Goal: Transaction & Acquisition: Purchase product/service

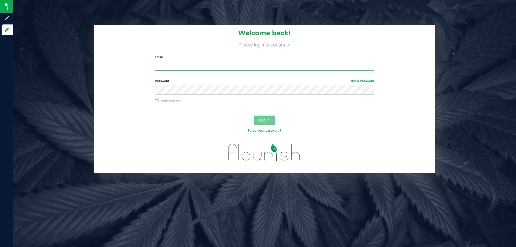
click at [169, 62] on input "Email" at bounding box center [264, 66] width 219 height 10
type input "[EMAIL_ADDRESS][DOMAIN_NAME]"
click at [254, 116] on button "Log In" at bounding box center [265, 121] width 22 height 10
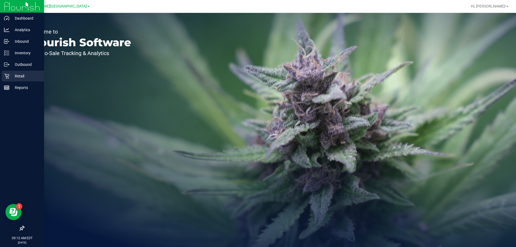
click at [21, 76] on p "Retail" at bounding box center [25, 76] width 32 height 6
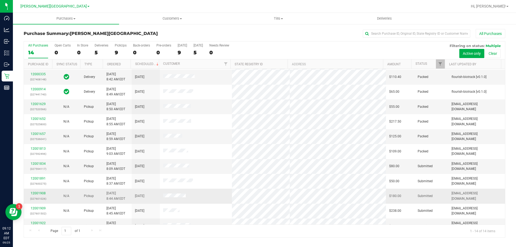
scroll to position [53, 0]
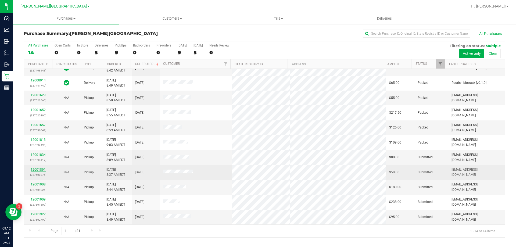
click at [35, 169] on link "12001891" at bounding box center [38, 170] width 15 height 4
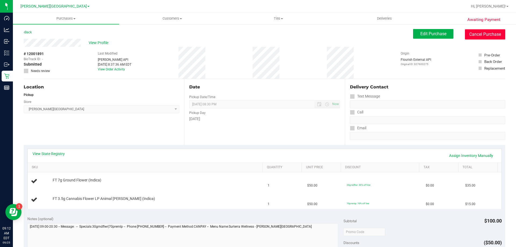
click at [491, 38] on button "Cancel Purchase" at bounding box center [485, 34] width 40 height 10
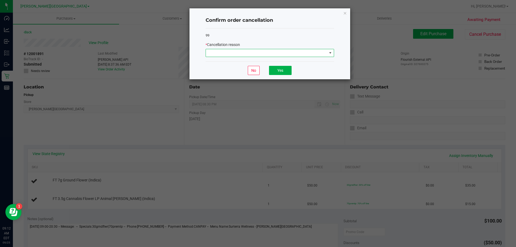
click at [309, 54] on span at bounding box center [266, 53] width 121 height 8
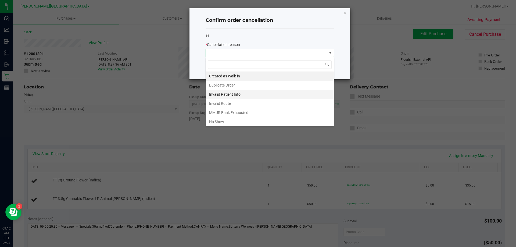
scroll to position [8, 129]
click at [252, 120] on li "No Show" at bounding box center [270, 121] width 128 height 9
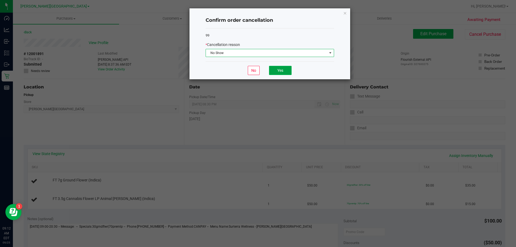
click at [284, 71] on button "Yes" at bounding box center [280, 70] width 23 height 9
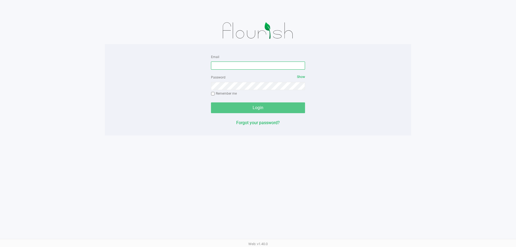
click at [229, 63] on input "Email" at bounding box center [258, 66] width 94 height 8
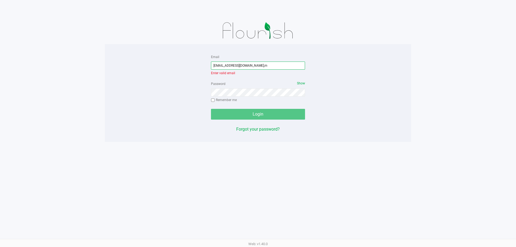
click at [273, 66] on input "[EMAIL_ADDRESS][DOMAIN_NAME],m" at bounding box center [258, 66] width 94 height 8
click at [273, 65] on input "[EMAIL_ADDRESS][DOMAIN_NAME],m" at bounding box center [258, 66] width 94 height 8
type input "[EMAIL_ADDRESS][DOMAIN_NAME]"
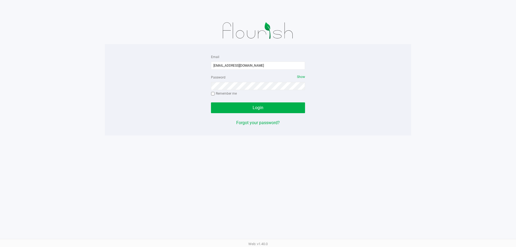
click at [288, 112] on div "Login" at bounding box center [258, 107] width 94 height 11
click at [283, 109] on button "Login" at bounding box center [258, 107] width 94 height 11
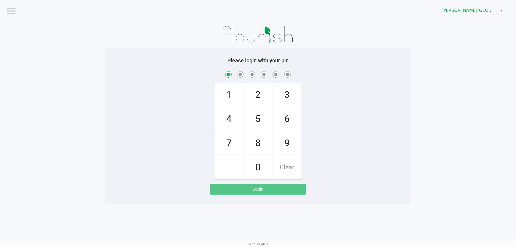
checkbox input "true"
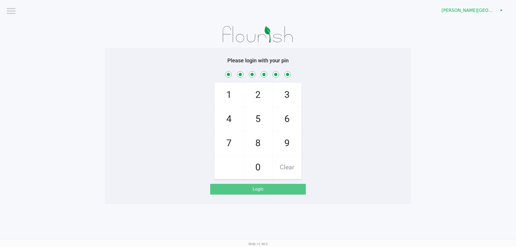
checkbox input "true"
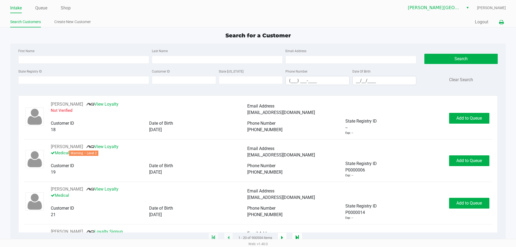
click at [501, 20] on icon at bounding box center [501, 22] width 5 height 4
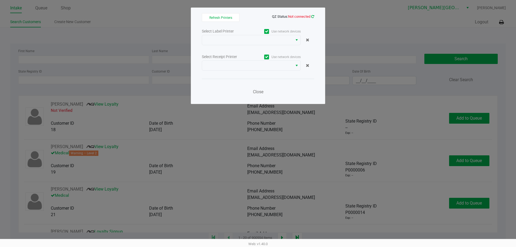
click at [313, 16] on icon at bounding box center [312, 16] width 3 height 3
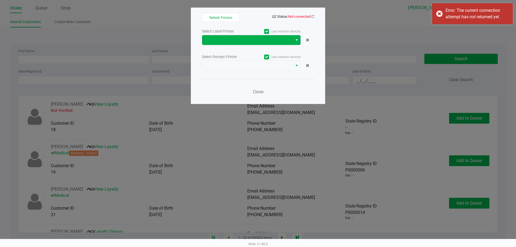
click at [298, 40] on span "Select" at bounding box center [297, 40] width 4 height 6
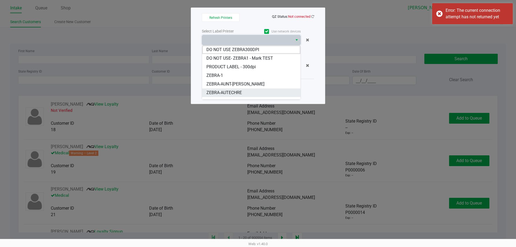
click at [262, 93] on li "ZEBRA-AUTECHRE" at bounding box center [251, 92] width 98 height 9
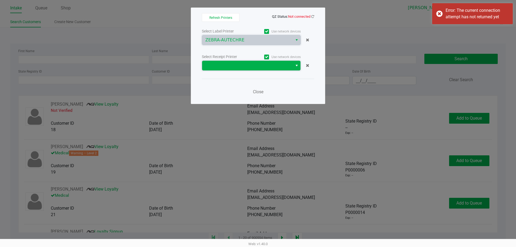
click at [286, 67] on span at bounding box center [247, 65] width 84 height 6
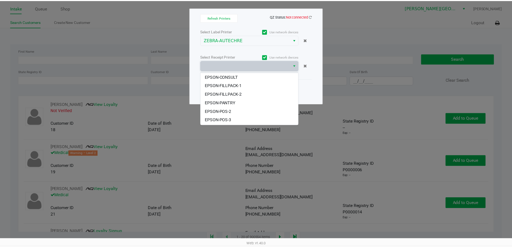
scroll to position [49, 0]
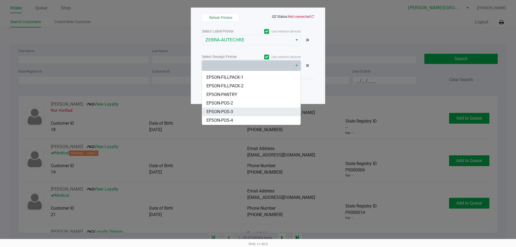
click at [253, 109] on li "EPSON-POS-3" at bounding box center [251, 112] width 98 height 9
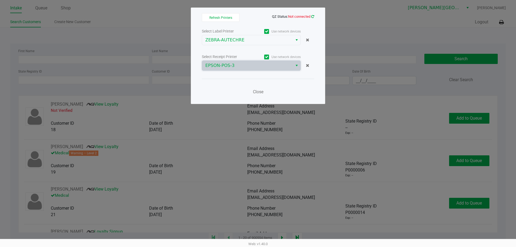
click at [313, 17] on icon at bounding box center [312, 16] width 3 height 3
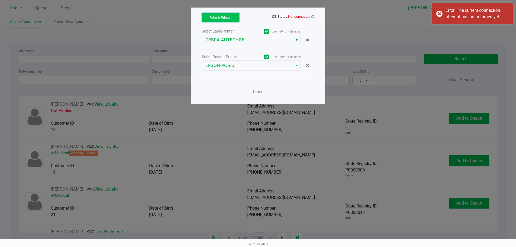
click at [228, 20] on button "Refresh Printers" at bounding box center [221, 17] width 38 height 9
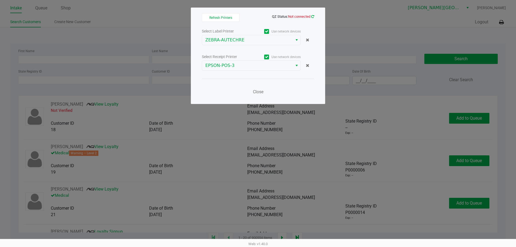
click at [312, 18] on icon at bounding box center [312, 16] width 3 height 3
click at [218, 17] on span "Refresh Printers" at bounding box center [220, 18] width 23 height 4
click at [226, 17] on span "Refresh Printers" at bounding box center [220, 18] width 23 height 4
click at [261, 93] on span "Close" at bounding box center [258, 91] width 10 height 5
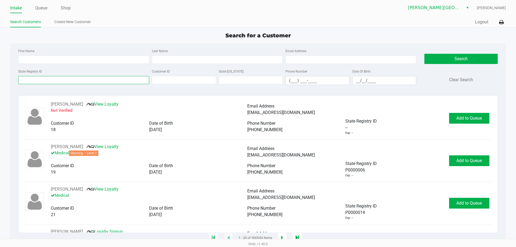
paste input "P6FT7296"
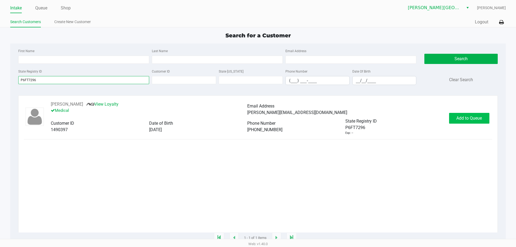
type input "P6FT7296"
click at [477, 116] on span "Add to Queue" at bounding box center [469, 118] width 26 height 5
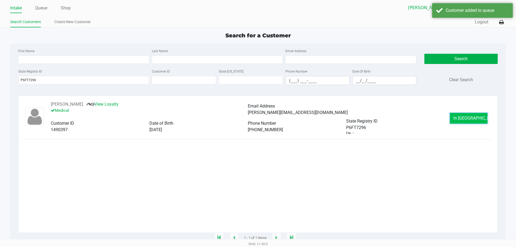
click at [469, 122] on button "In Queue" at bounding box center [469, 118] width 38 height 11
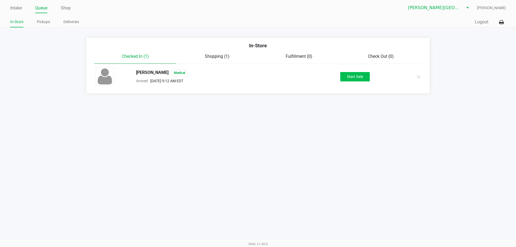
drag, startPoint x: 349, startPoint y: 83, endPoint x: 349, endPoint y: 79, distance: 3.8
click at [349, 83] on div "MELISSA BUCHMAN Medical Arrived Sep 25, 2025 9:12 AM EDT Start Sale" at bounding box center [258, 76] width 333 height 19
click at [349, 78] on button "Start Sale" at bounding box center [355, 76] width 30 height 9
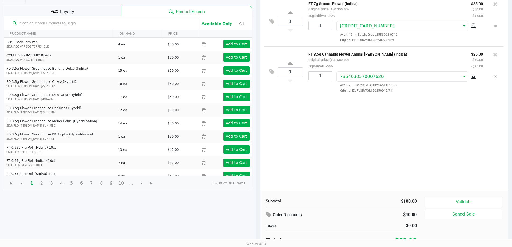
scroll to position [55, 0]
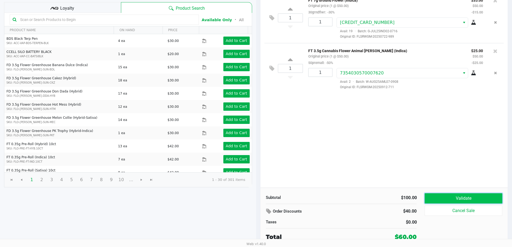
click at [465, 197] on button "Validate" at bounding box center [463, 198] width 77 height 10
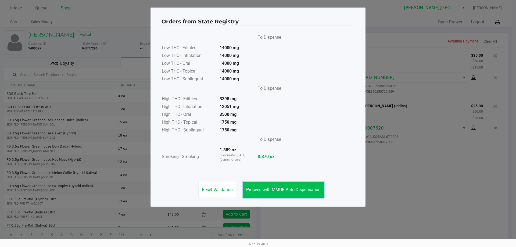
click at [282, 190] on span "Proceed with MMUR Auto-Dispensation" at bounding box center [283, 189] width 74 height 5
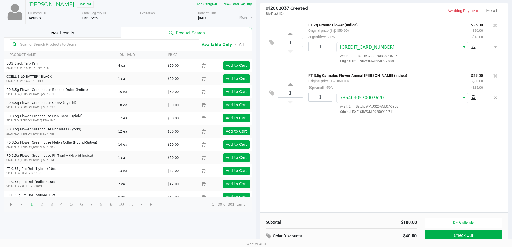
scroll to position [55, 0]
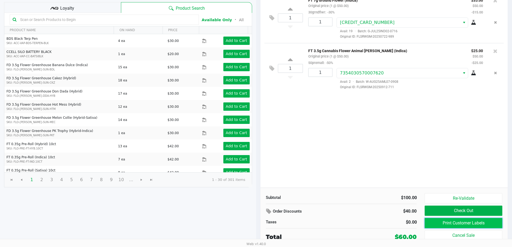
click at [432, 221] on button "Print Customer Labels" at bounding box center [463, 223] width 77 height 10
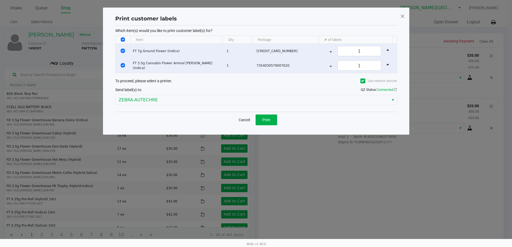
scroll to position [0, 0]
click at [266, 122] on span "Print" at bounding box center [268, 120] width 8 height 4
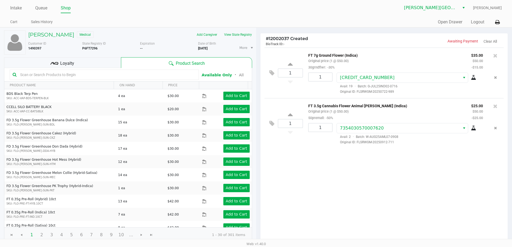
click at [78, 62] on div "Loyalty" at bounding box center [62, 62] width 117 height 11
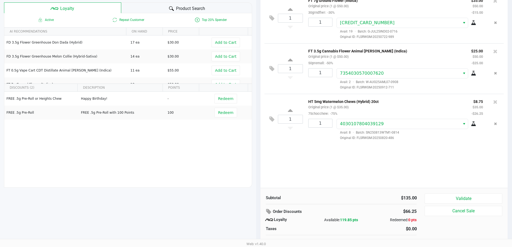
scroll to position [62, 0]
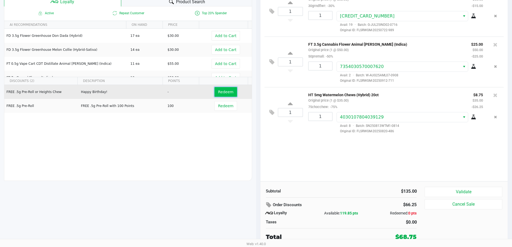
click at [224, 92] on span "Redeem" at bounding box center [225, 92] width 15 height 4
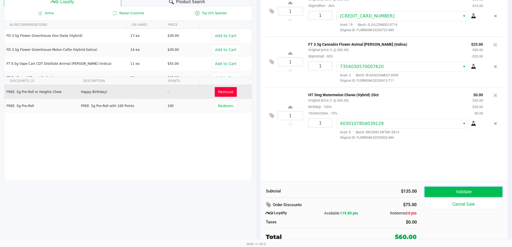
click at [455, 192] on button "Validate" at bounding box center [463, 192] width 77 height 10
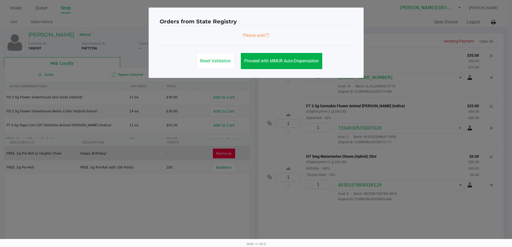
scroll to position [0, 0]
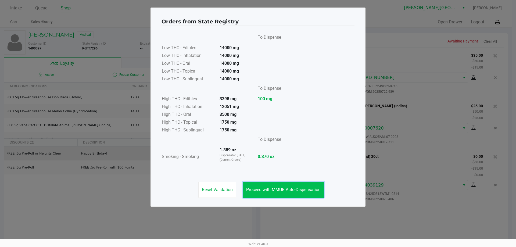
drag, startPoint x: 292, startPoint y: 198, endPoint x: 290, endPoint y: 193, distance: 4.7
click at [291, 197] on button "Proceed with MMUR Auto-Dispensation" at bounding box center [283, 190] width 81 height 16
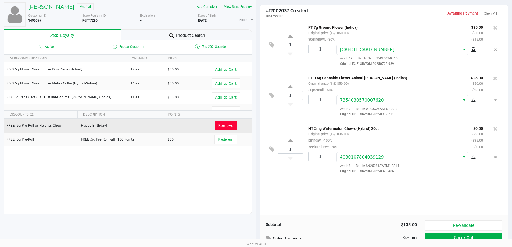
scroll to position [62, 0]
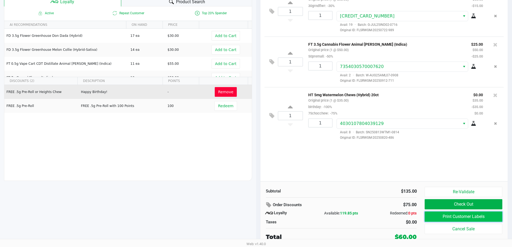
click at [449, 219] on button "Print Customer Labels" at bounding box center [463, 217] width 77 height 10
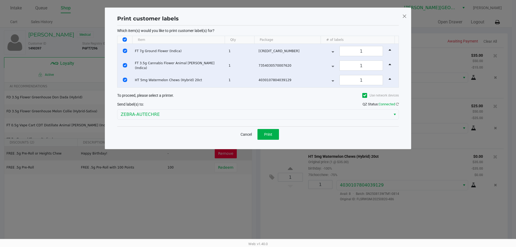
click at [123, 41] on input "Select All Rows" at bounding box center [125, 39] width 4 height 4
checkbox input "false"
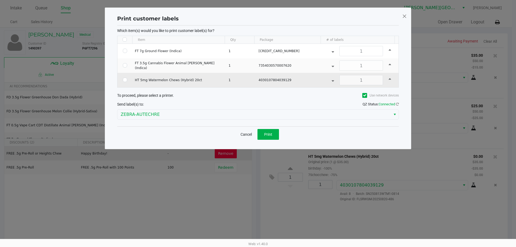
click at [127, 83] on td "Data table" at bounding box center [124, 80] width 15 height 15
click at [124, 79] on input "Select Row" at bounding box center [125, 80] width 4 height 4
checkbox input "true"
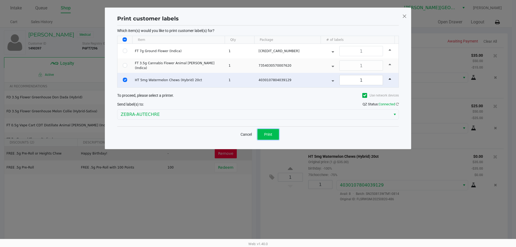
click at [267, 133] on span "Print" at bounding box center [268, 134] width 8 height 4
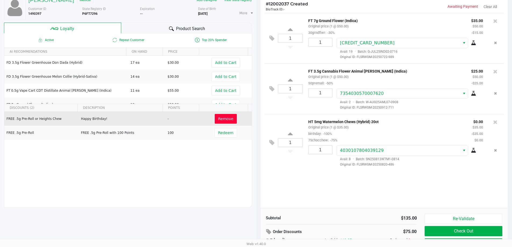
scroll to position [62, 0]
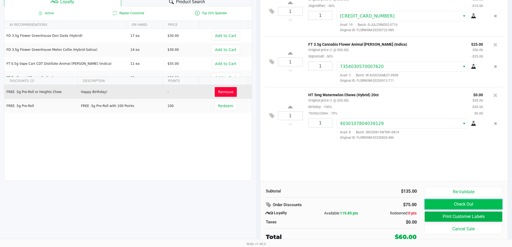
click at [463, 201] on button "Check Out" at bounding box center [463, 204] width 77 height 10
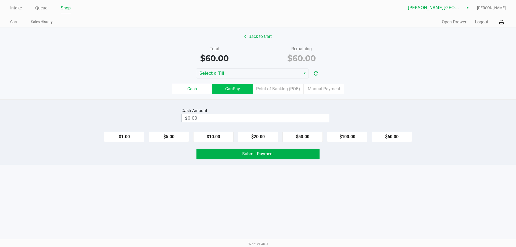
click at [251, 88] on label "CanPay" at bounding box center [232, 89] width 40 height 10
click at [0, 0] on 2 "CanPay" at bounding box center [0, 0] width 0 height 0
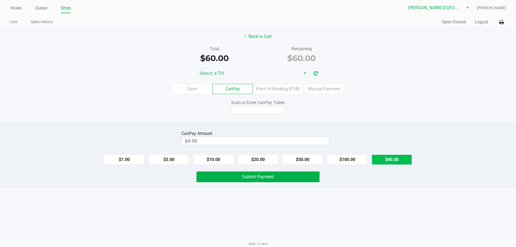
click at [394, 164] on button "$60.00" at bounding box center [392, 160] width 40 height 10
type input "$60.00"
click at [272, 112] on input at bounding box center [258, 110] width 54 height 8
type input "X1421601X"
click at [272, 180] on button "Submit Payment" at bounding box center [258, 177] width 123 height 11
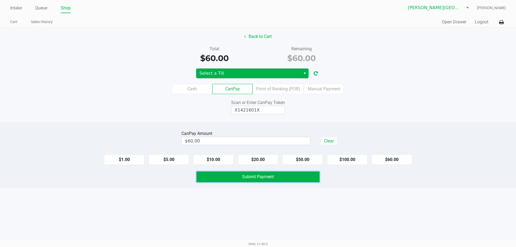
click at [306, 72] on span "Select" at bounding box center [305, 73] width 4 height 6
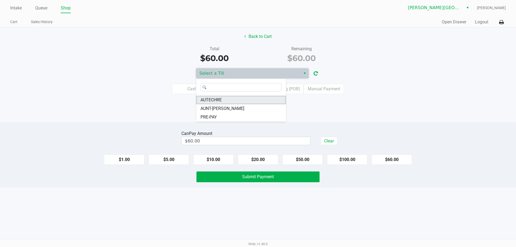
click at [266, 101] on li "AUTECHRE" at bounding box center [241, 100] width 90 height 9
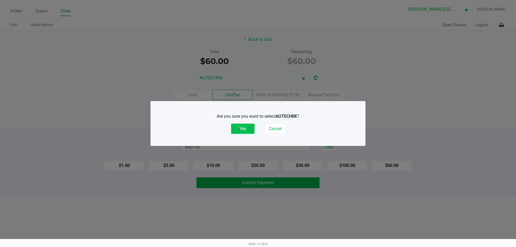
click at [244, 126] on button "Yes" at bounding box center [242, 129] width 23 height 10
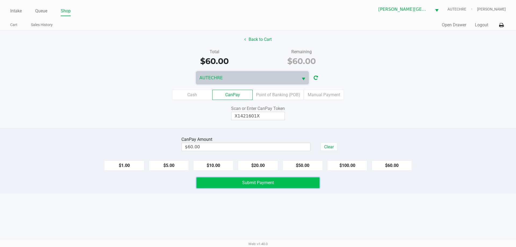
click at [259, 183] on span "Submit Payment" at bounding box center [258, 182] width 32 height 5
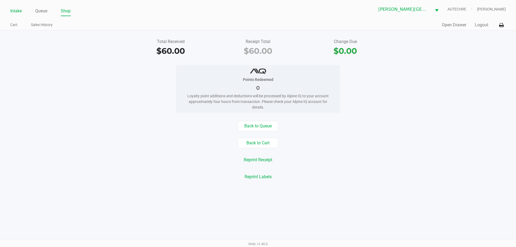
click at [14, 11] on link "Intake" at bounding box center [16, 11] width 12 height 8
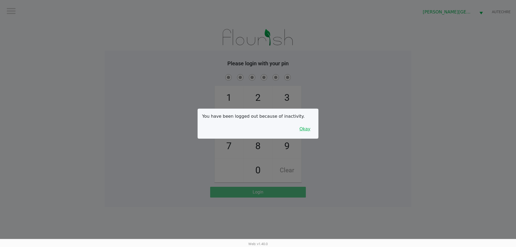
click at [307, 129] on button "Okay" at bounding box center [305, 129] width 18 height 10
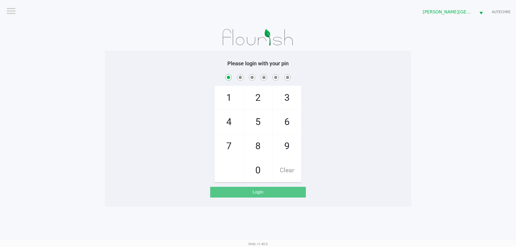
checkbox input "true"
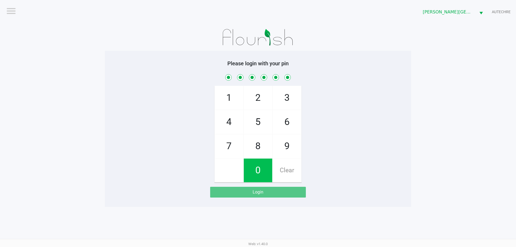
checkbox input "true"
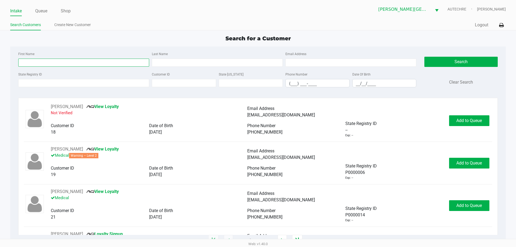
click at [46, 66] on input "First Name" at bounding box center [83, 63] width 131 height 8
type input "hayley"
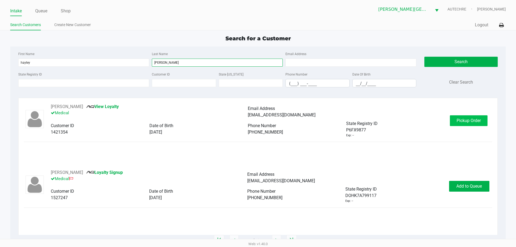
type input "nelson"
click at [459, 120] on span "Pickup Order" at bounding box center [469, 120] width 24 height 5
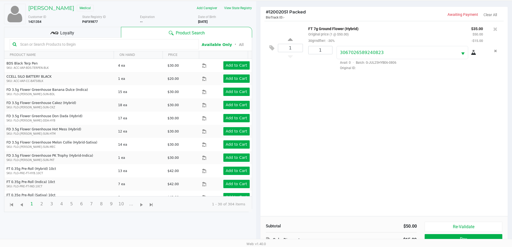
scroll to position [58, 0]
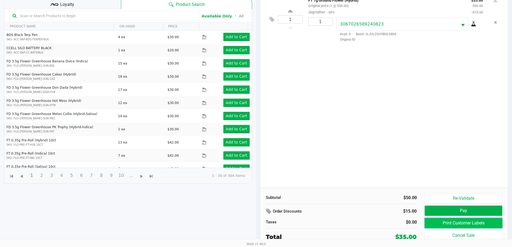
click at [465, 221] on button "Print Customer Labels" at bounding box center [463, 223] width 77 height 10
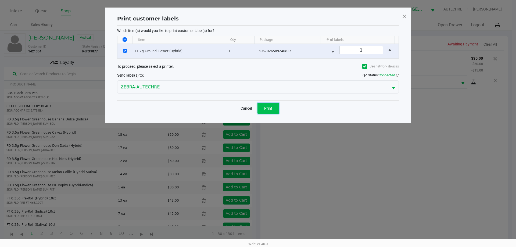
click at [270, 108] on span "Print" at bounding box center [268, 108] width 8 height 4
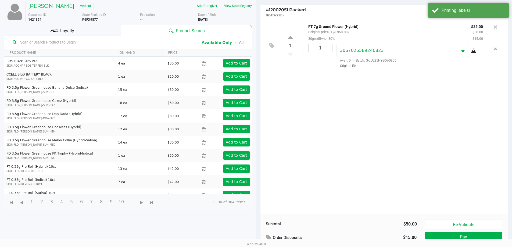
scroll to position [58, 0]
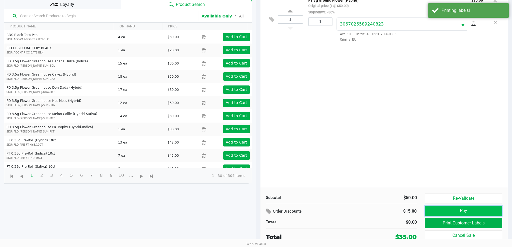
click at [467, 212] on button "Pay" at bounding box center [463, 211] width 77 height 10
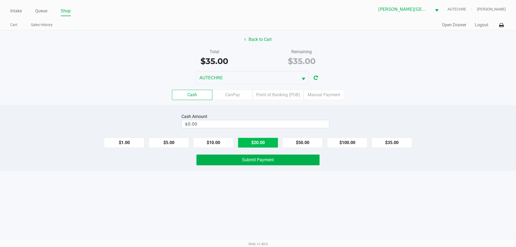
click at [250, 141] on button "$20.00" at bounding box center [258, 143] width 40 height 10
click at [250, 140] on button "$20.00" at bounding box center [258, 143] width 40 height 10
type input "$40.00"
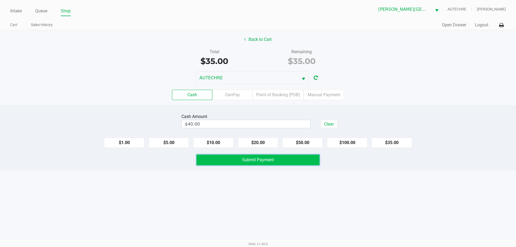
click at [247, 159] on span "Submit Payment" at bounding box center [258, 159] width 32 height 5
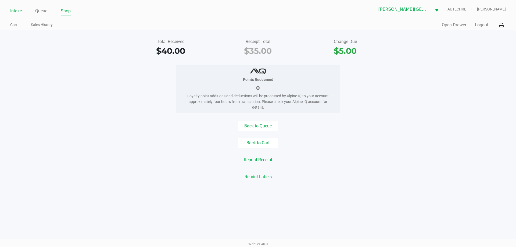
click at [11, 12] on link "Intake" at bounding box center [16, 11] width 12 height 8
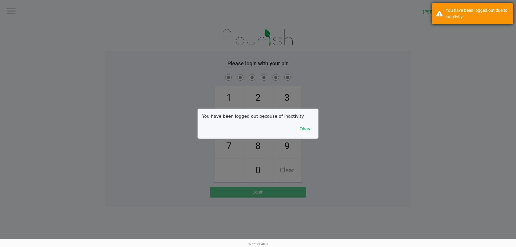
click at [462, 20] on div "You have been logged out due to inactivity" at bounding box center [477, 13] width 63 height 13
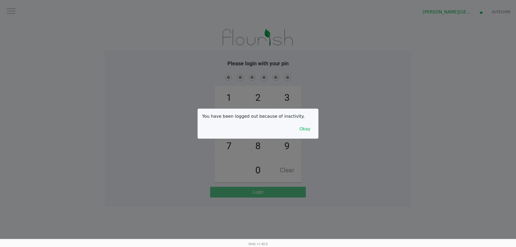
drag, startPoint x: 367, startPoint y: 107, endPoint x: 324, endPoint y: 109, distance: 43.3
click at [368, 107] on div at bounding box center [258, 123] width 516 height 247
click at [306, 130] on button "Okay" at bounding box center [305, 129] width 18 height 10
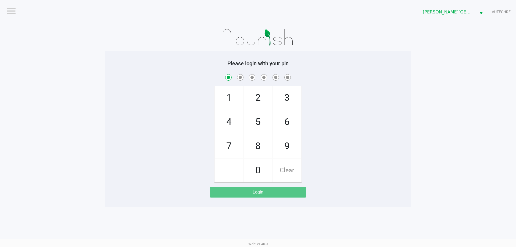
checkbox input "true"
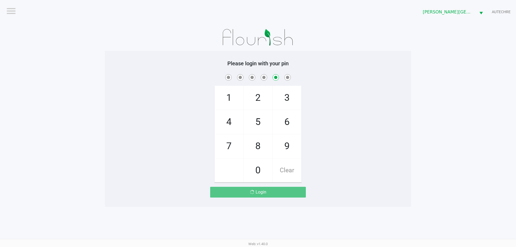
checkbox input "false"
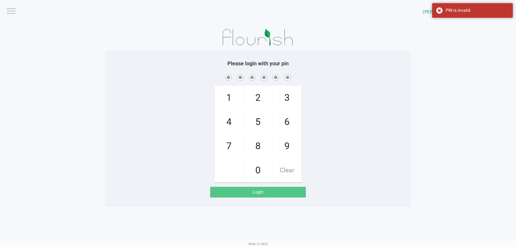
checkbox input "true"
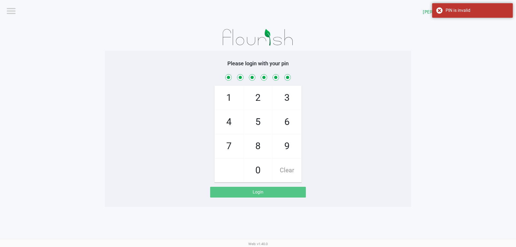
checkbox input "true"
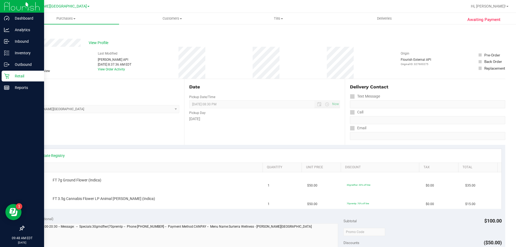
click at [14, 78] on p "Retail" at bounding box center [25, 76] width 32 height 6
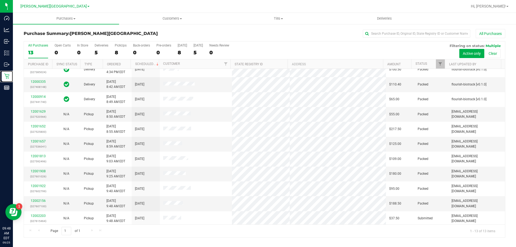
scroll to position [38, 0]
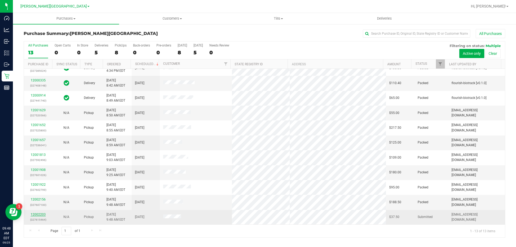
click at [40, 215] on link "12002203" at bounding box center [38, 215] width 15 height 4
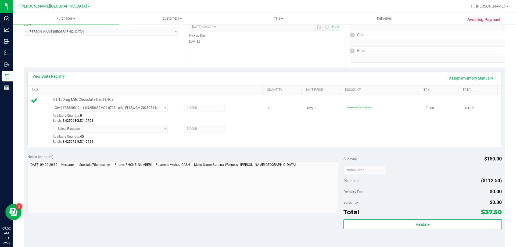
scroll to position [81, 0]
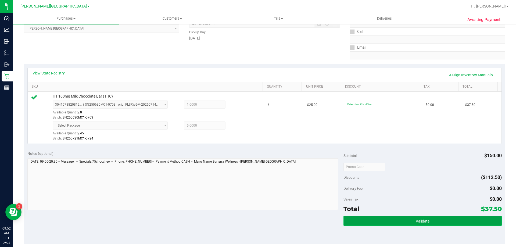
click at [415, 218] on button "Validate" at bounding box center [423, 221] width 158 height 10
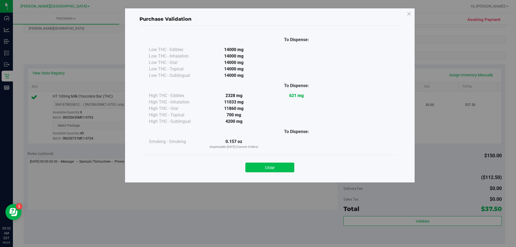
click at [291, 165] on button "Close" at bounding box center [269, 168] width 49 height 10
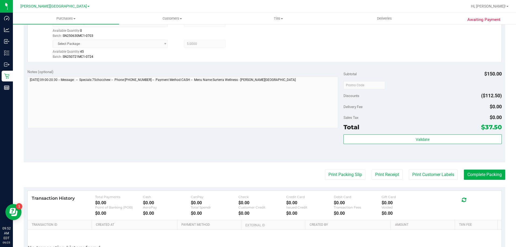
scroll to position [214, 0]
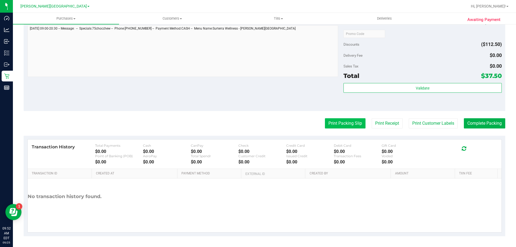
click at [349, 127] on button "Print Packing Slip" at bounding box center [345, 123] width 41 height 10
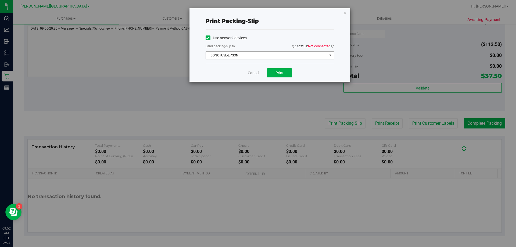
click at [327, 53] on span "select" at bounding box center [330, 56] width 7 height 8
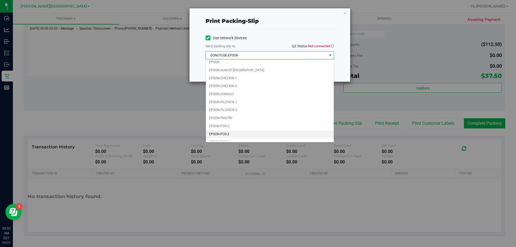
scroll to position [15, 0]
click at [276, 128] on li "EPSON-POS-3" at bounding box center [270, 129] width 128 height 8
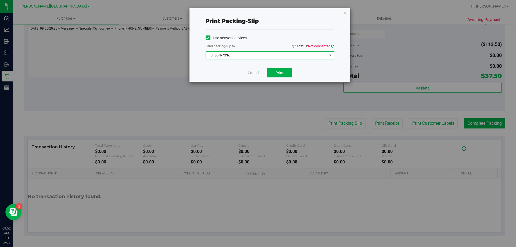
click at [333, 47] on icon at bounding box center [332, 45] width 3 height 3
click at [288, 74] on button "Print" at bounding box center [279, 72] width 25 height 9
click at [253, 74] on link "Cancel" at bounding box center [253, 73] width 11 height 6
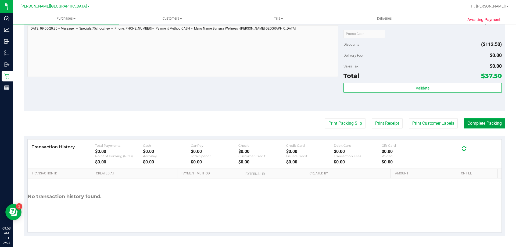
click at [486, 119] on button "Complete Packing" at bounding box center [484, 123] width 41 height 10
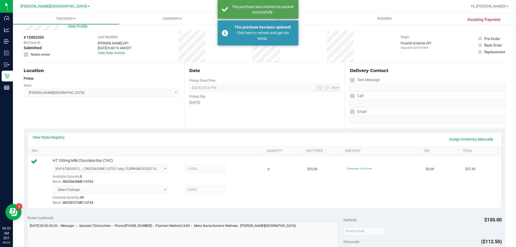
scroll to position [0, 0]
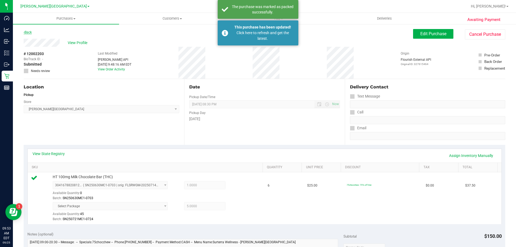
click at [27, 32] on link "Back" at bounding box center [28, 32] width 8 height 4
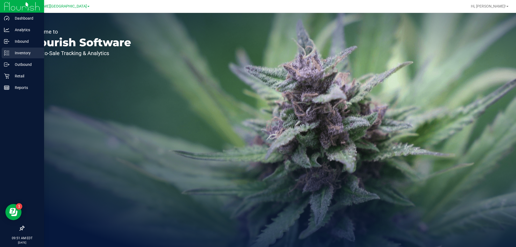
click at [12, 54] on p "Inventory" at bounding box center [25, 53] width 32 height 6
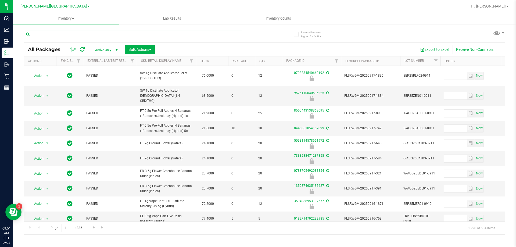
click at [63, 35] on input "text" at bounding box center [134, 34] width 220 height 8
type input "8304622072389166"
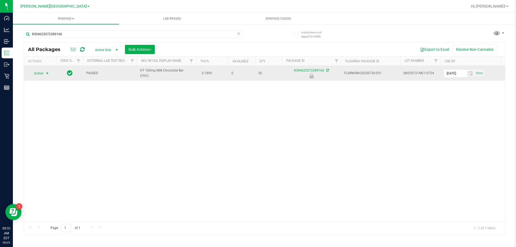
click at [47, 73] on span "select" at bounding box center [47, 73] width 4 height 4
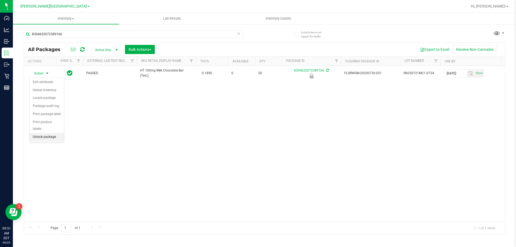
click at [51, 133] on li "Unlock package" at bounding box center [47, 137] width 34 height 8
